Goal: Task Accomplishment & Management: Manage account settings

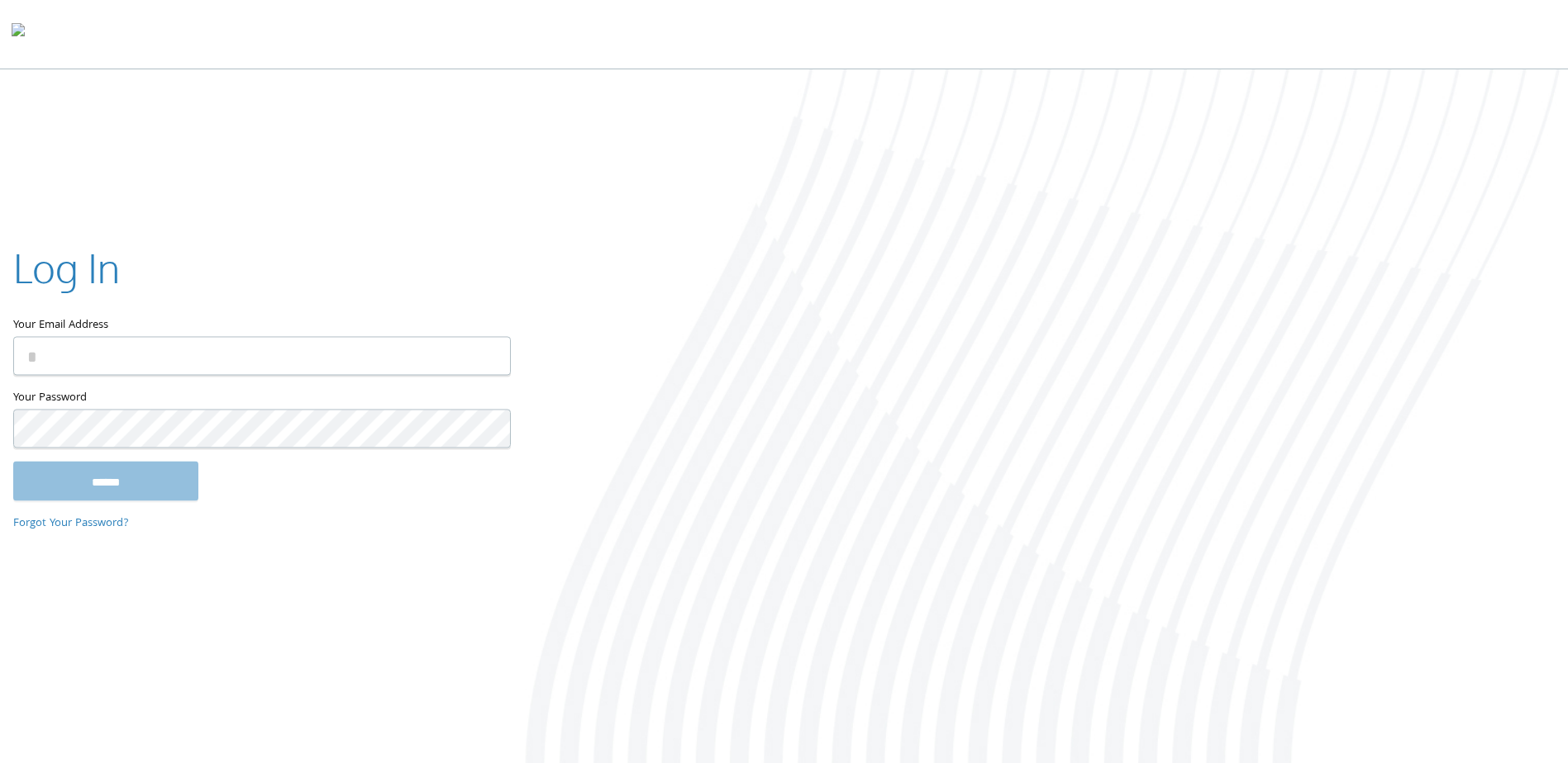
type input "**********"
click at [79, 489] on input "******" at bounding box center [105, 481] width 185 height 40
type input "**********"
click at [122, 486] on input "******" at bounding box center [105, 481] width 185 height 40
